Goal: Task Accomplishment & Management: Manage account settings

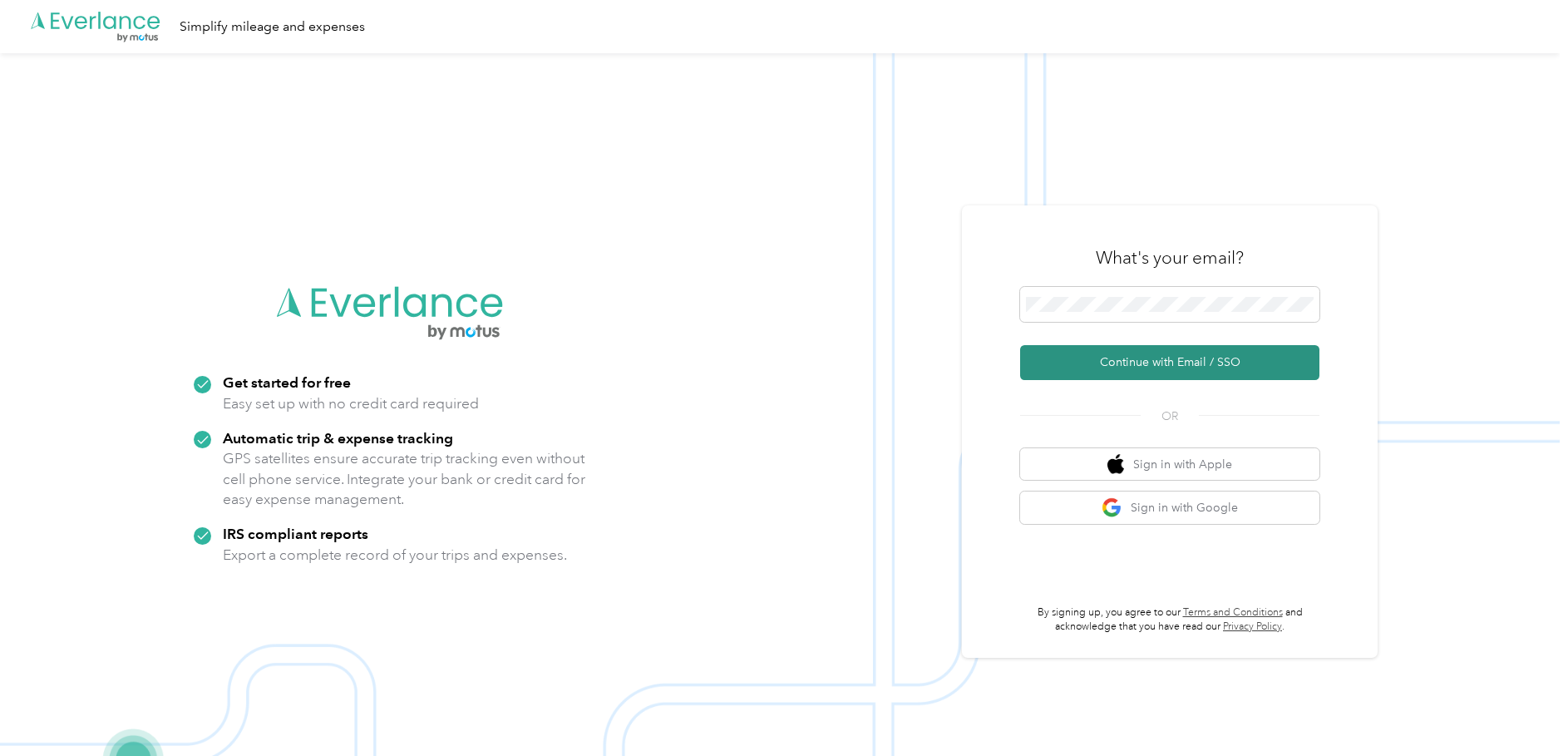
click at [1197, 360] on button "Continue with Email / SSO" at bounding box center [1169, 362] width 300 height 35
click at [1181, 356] on button "Continue with Email / SSO" at bounding box center [1169, 362] width 300 height 35
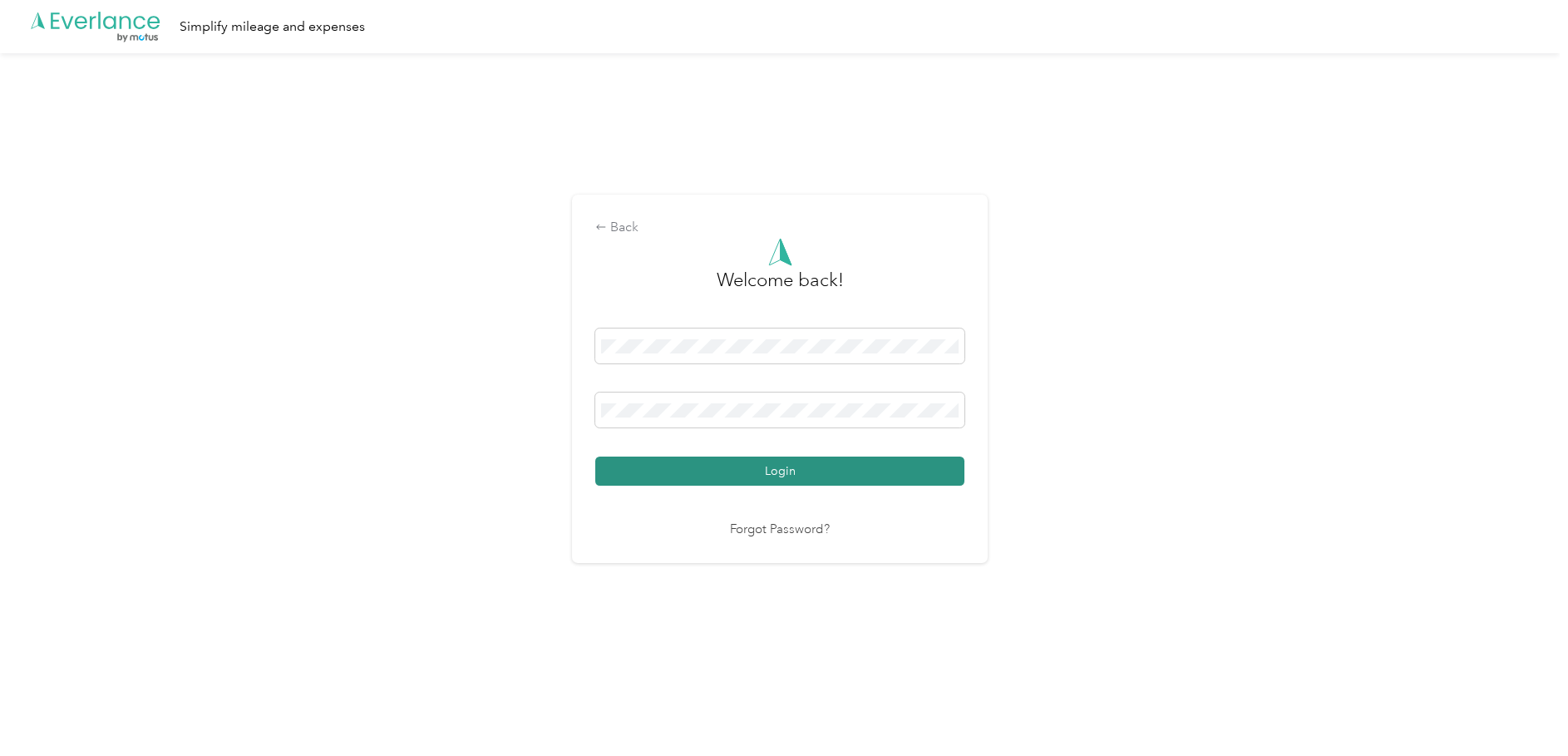
click at [793, 468] on button "Login" at bounding box center [779, 471] width 369 height 29
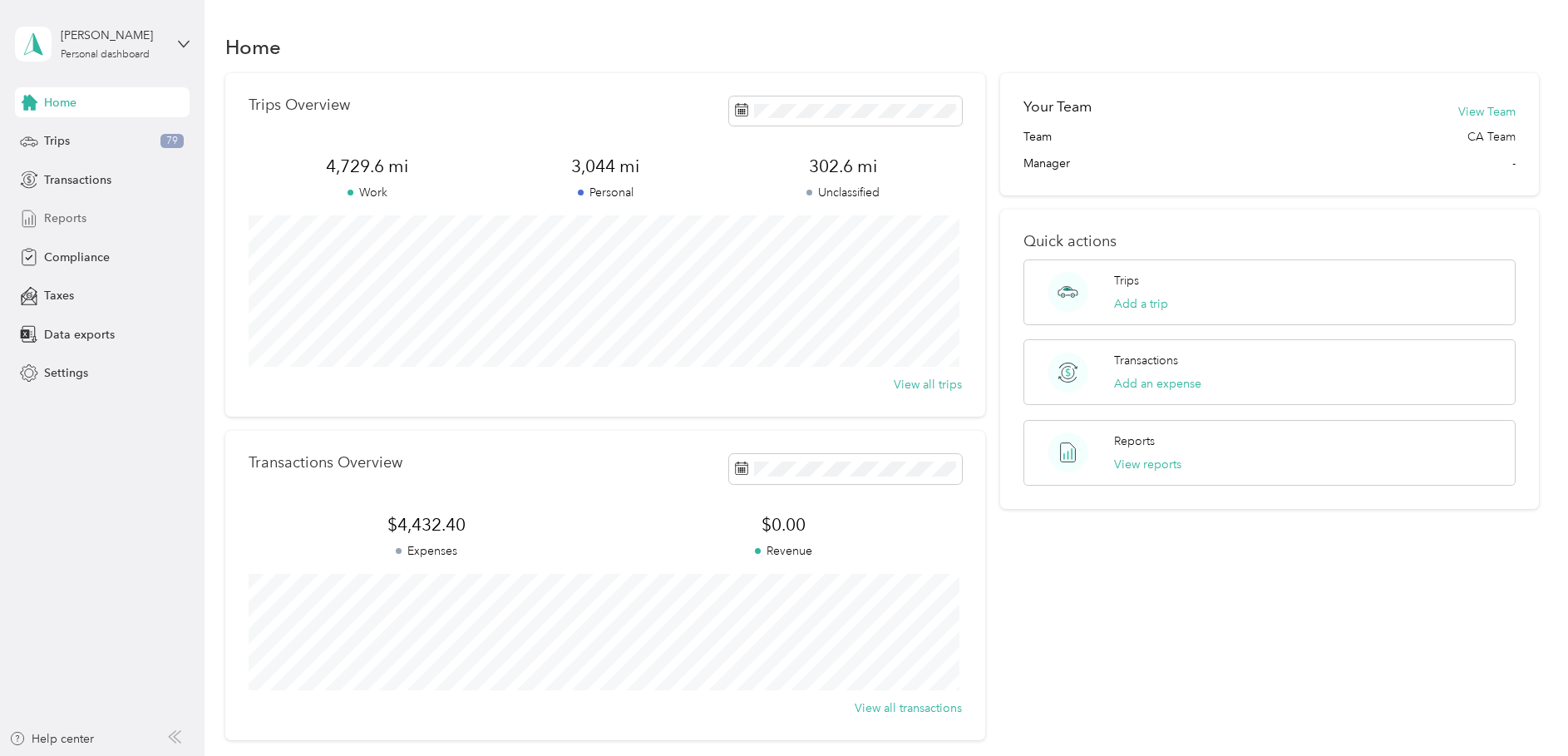
click at [86, 221] on div "Reports" at bounding box center [102, 218] width 174 height 30
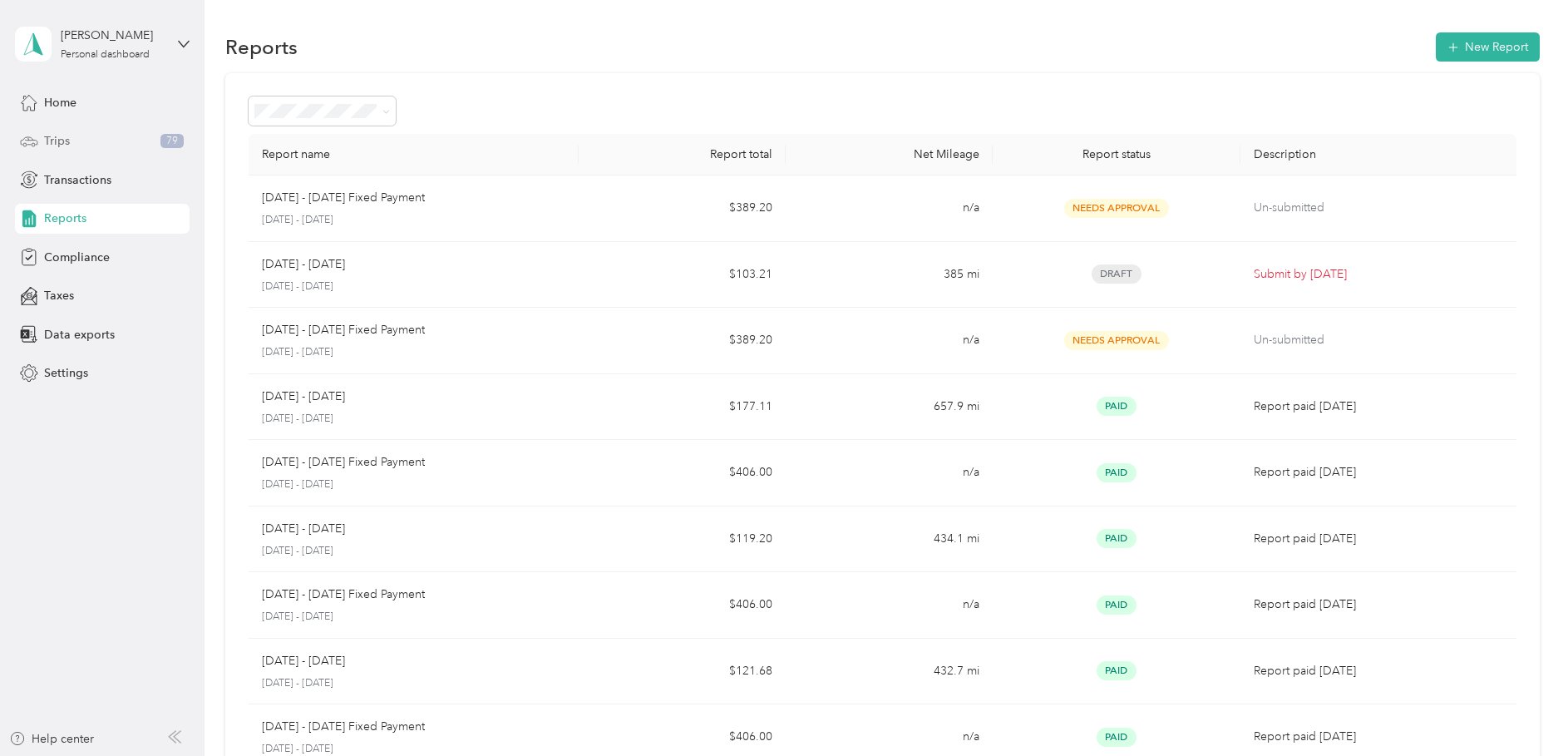
click at [71, 142] on div "Trips 79" at bounding box center [102, 141] width 174 height 30
